Goal: Task Accomplishment & Management: Use online tool/utility

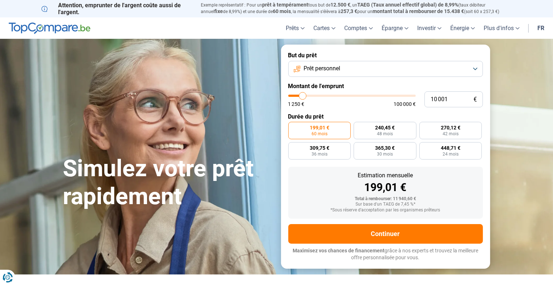
type input "9 500"
type input "9500"
type input "8 250"
type input "8250"
type input "7 000"
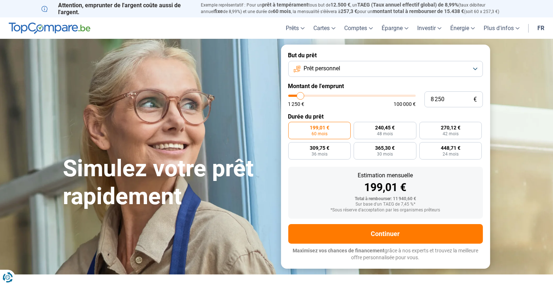
type input "7000"
type input "5 000"
type input "5000"
type input "2 000"
type input "2000"
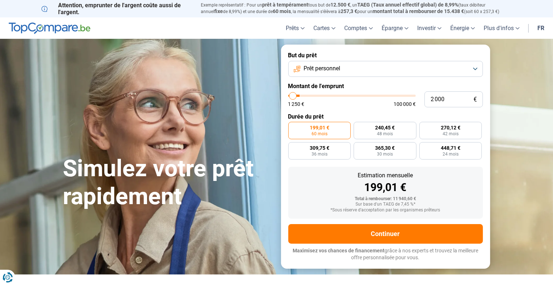
type input "1 250"
drag, startPoint x: 303, startPoint y: 96, endPoint x: 268, endPoint y: 96, distance: 34.5
type input "1250"
click at [288, 96] on input "range" at bounding box center [351, 96] width 127 height 2
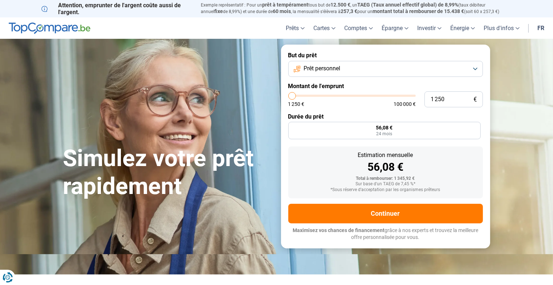
radio input "true"
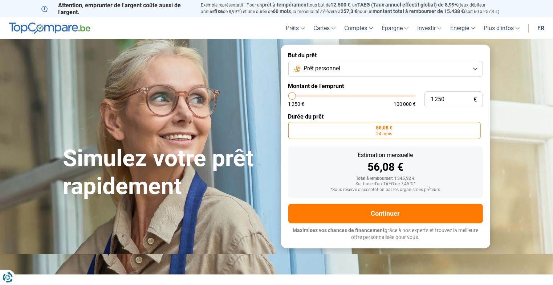
click at [370, 69] on button "Prêt personnel" at bounding box center [385, 69] width 194 height 16
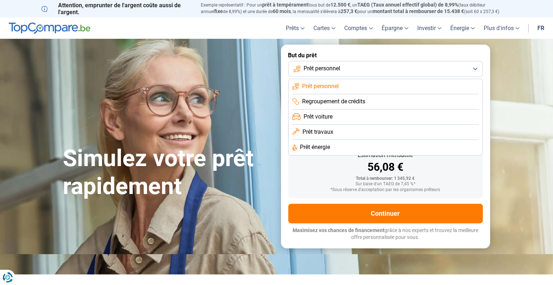
click at [370, 69] on button "Prêt personnel" at bounding box center [385, 69] width 194 height 16
